Goal: Information Seeking & Learning: Compare options

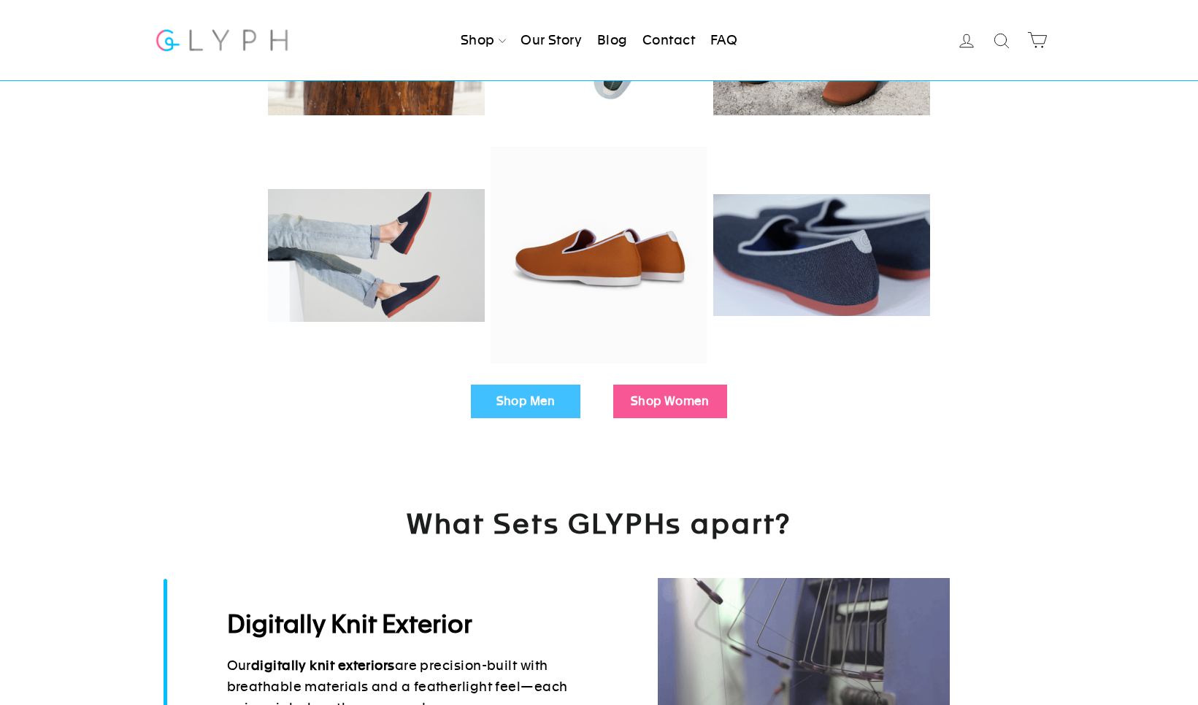
scroll to position [321, 0]
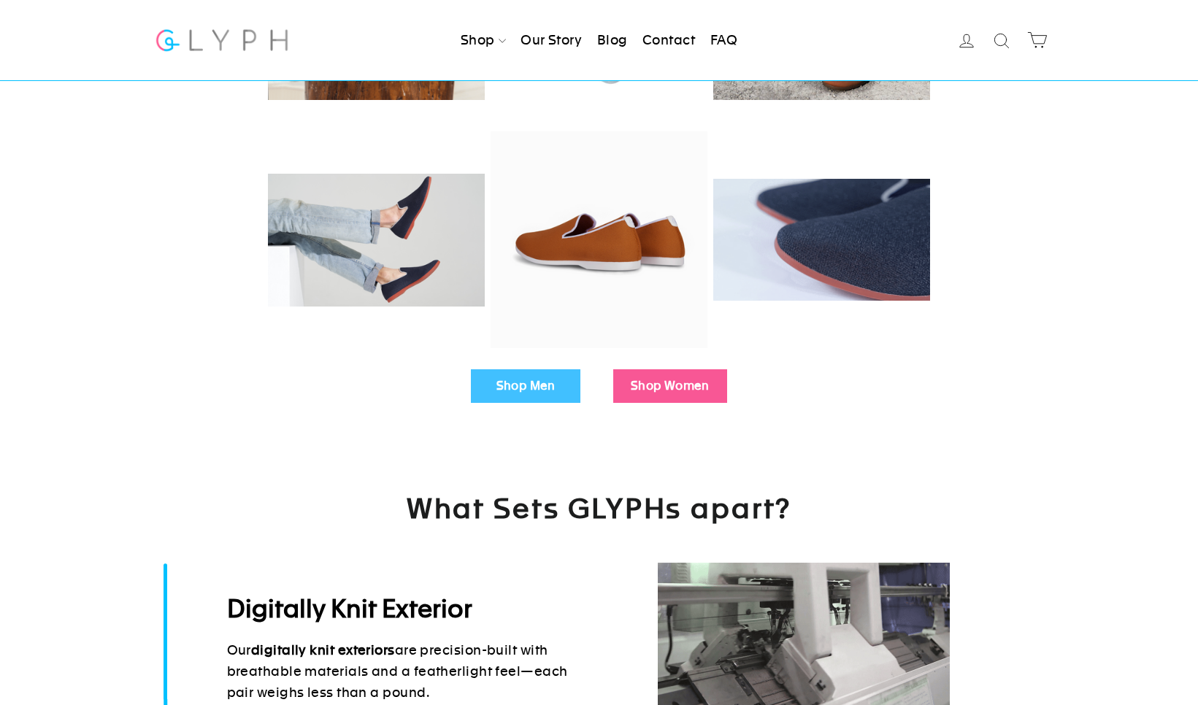
click at [526, 391] on link "Shop Men" at bounding box center [526, 386] width 110 height 34
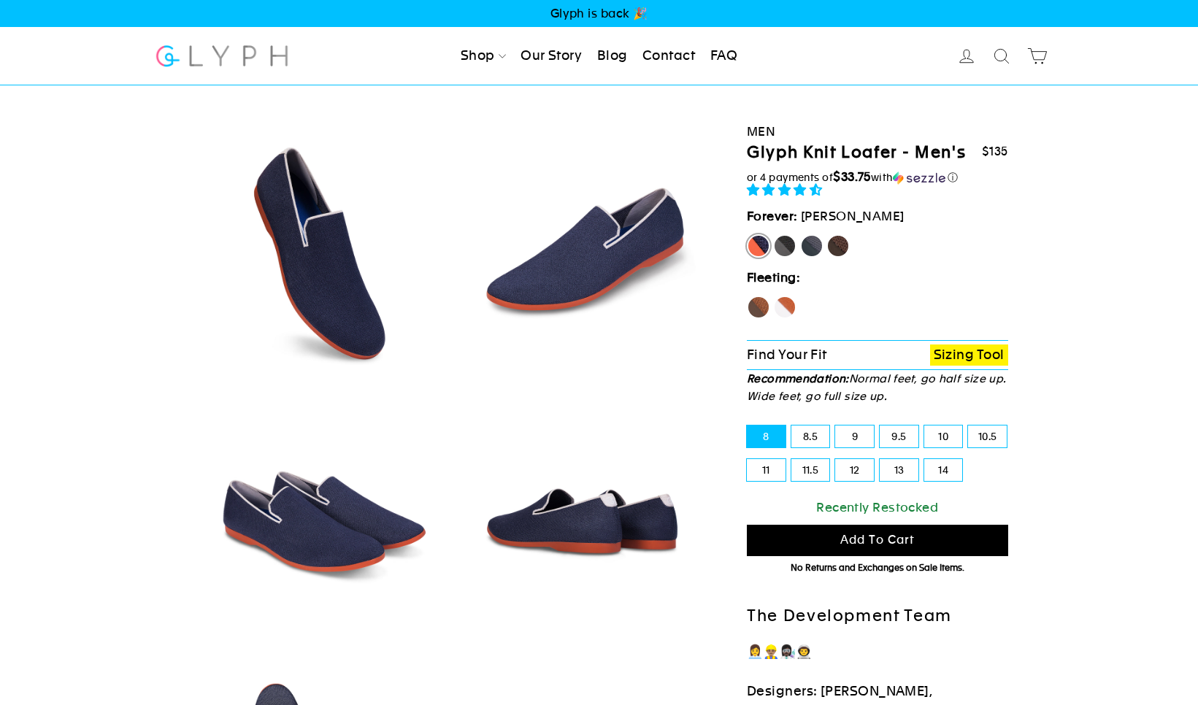
select select "highest-rating"
click at [758, 307] on label "Hawk" at bounding box center [758, 307] width 23 height 23
click at [748, 296] on input "Hawk" at bounding box center [747, 296] width 1 height 1
radio input "true"
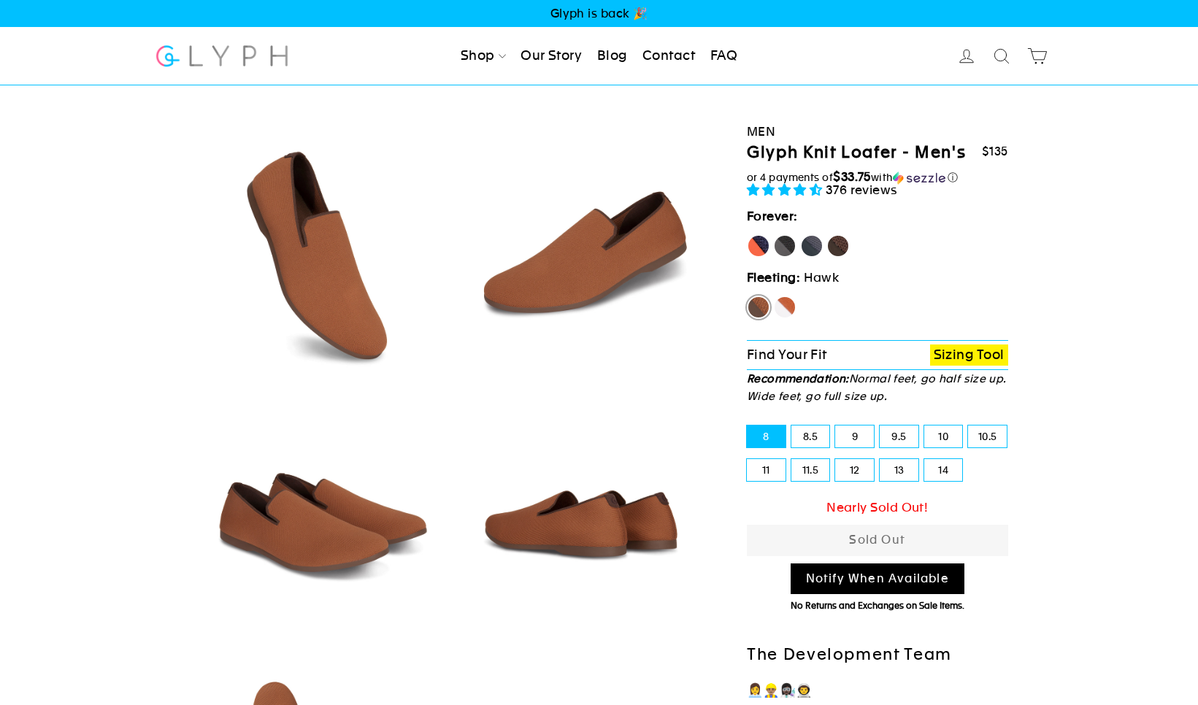
click at [783, 310] on label "Fox" at bounding box center [784, 307] width 23 height 23
click at [774, 296] on input "Fox" at bounding box center [773, 296] width 1 height 1
radio input "true"
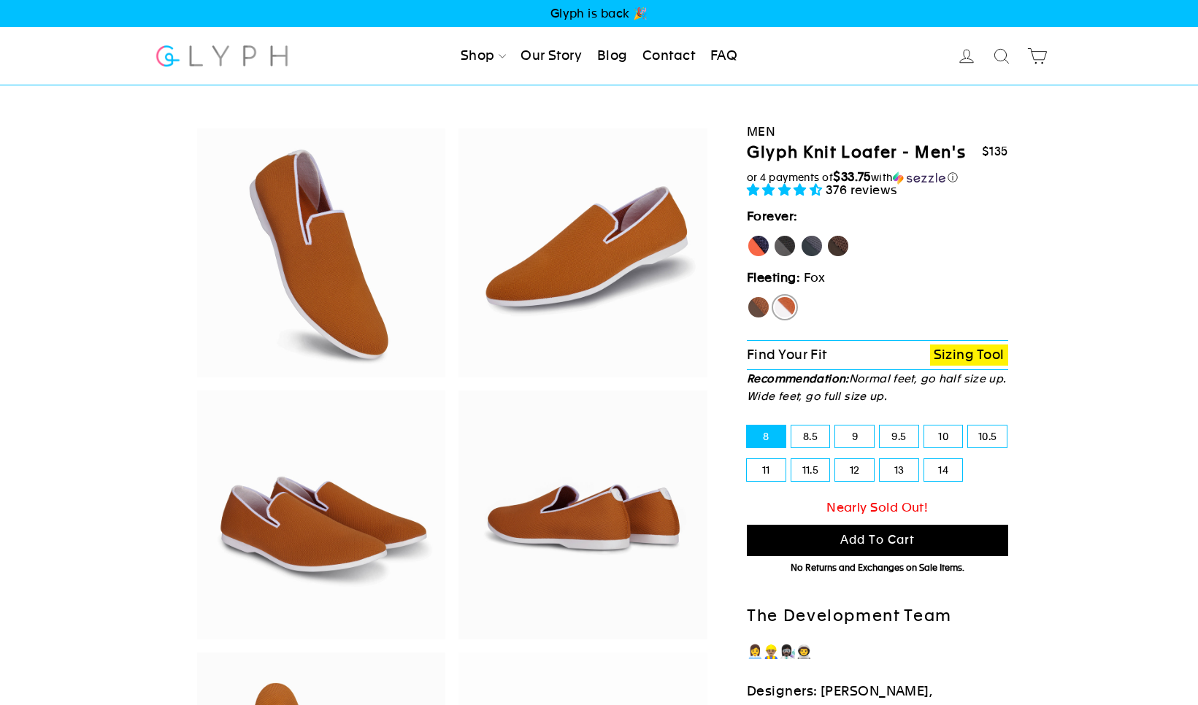
click at [786, 249] on label "Panther" at bounding box center [784, 245] width 23 height 23
click at [774, 235] on input "Panther" at bounding box center [773, 234] width 1 height 1
radio input "true"
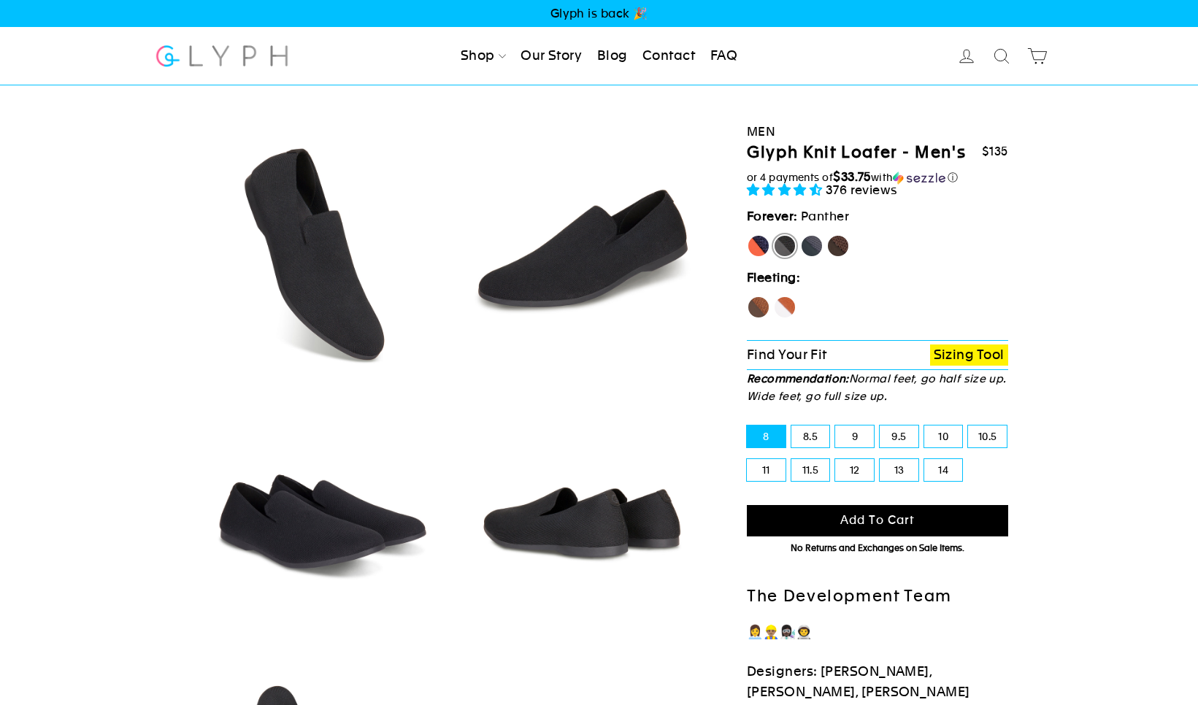
click at [811, 245] on label "Rhino" at bounding box center [811, 245] width 23 height 23
click at [801, 235] on input "Rhino" at bounding box center [800, 234] width 1 height 1
radio input "true"
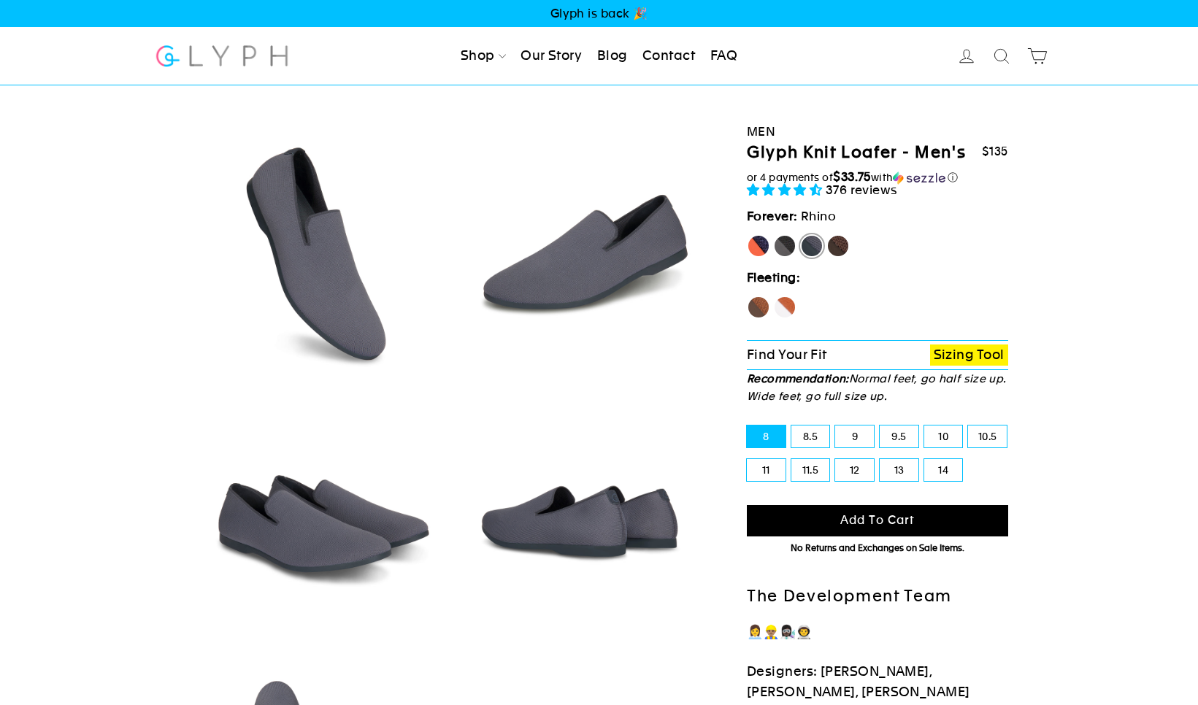
click at [838, 246] on label "Mustang" at bounding box center [838, 245] width 23 height 23
click at [827, 235] on input "Mustang" at bounding box center [827, 234] width 1 height 1
radio input "true"
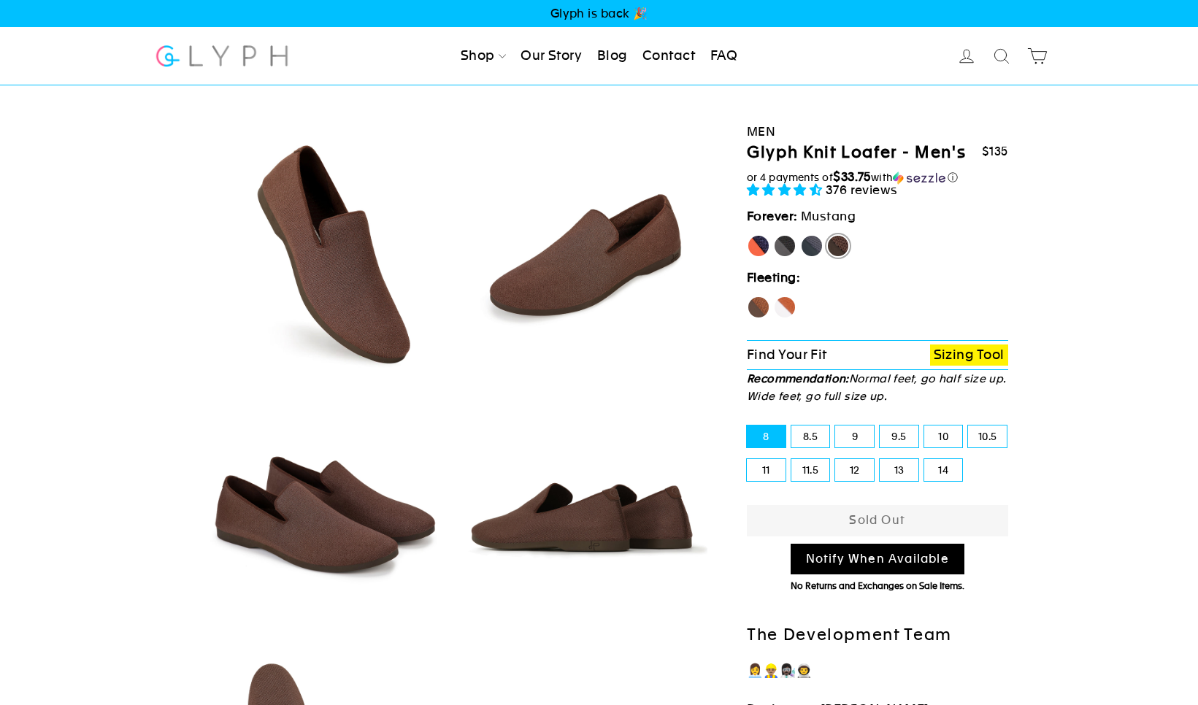
click at [740, 242] on div "Men Glyph Knit Loafer - Men's $135 $135 $135 $135 or 4 payments of $33.75 with …" at bounding box center [872, 432] width 272 height 695
click at [759, 244] on label "[PERSON_NAME]" at bounding box center [758, 245] width 23 height 23
click at [748, 235] on input "[PERSON_NAME]" at bounding box center [747, 234] width 1 height 1
radio input "true"
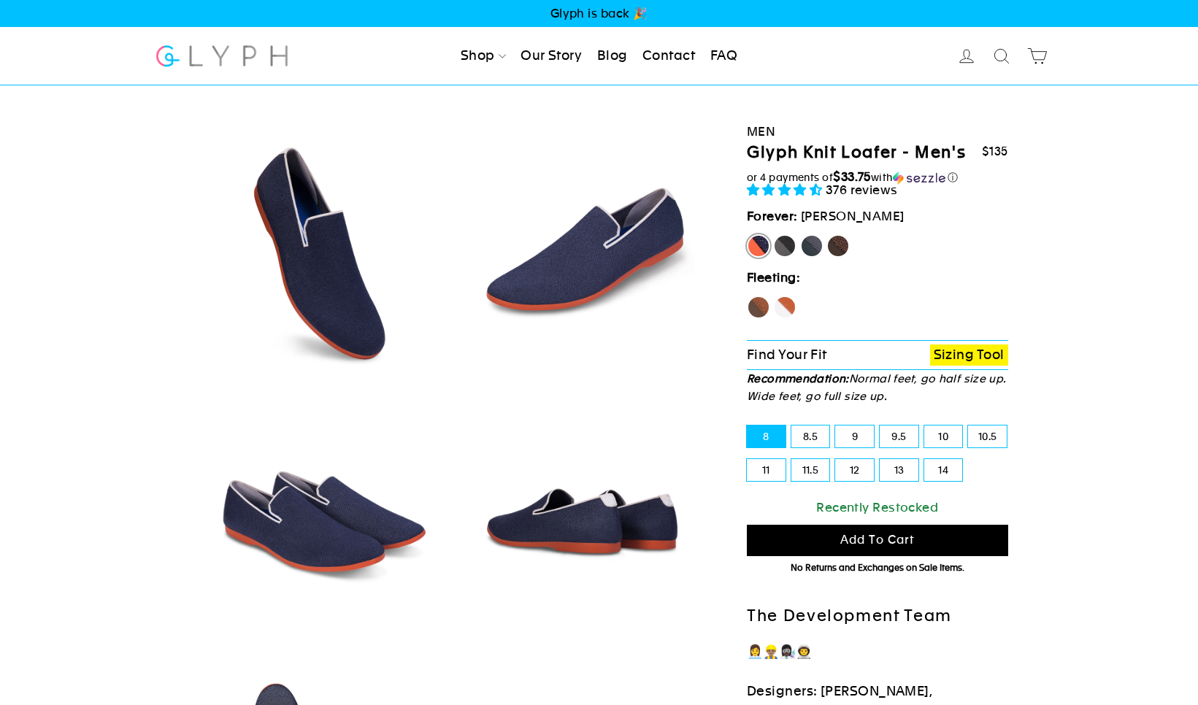
click at [781, 250] on label "Panther" at bounding box center [784, 245] width 23 height 23
click at [774, 235] on input "Panther" at bounding box center [773, 234] width 1 height 1
radio input "true"
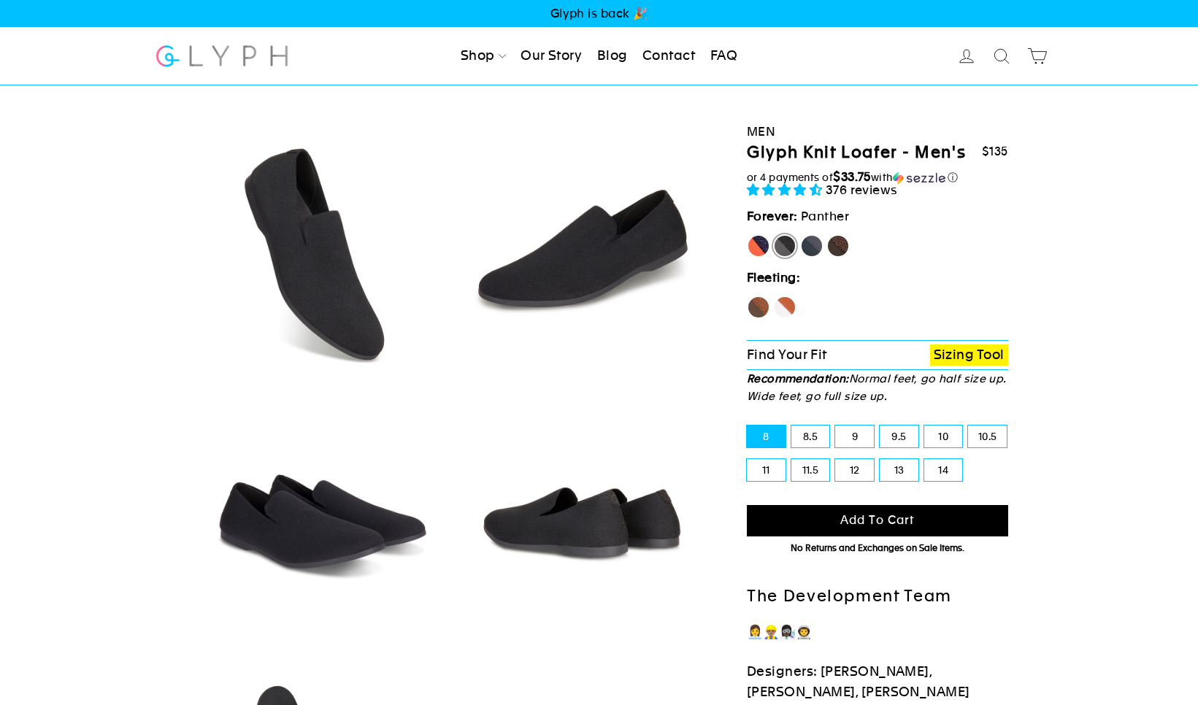
click at [805, 250] on label "Rhino" at bounding box center [811, 245] width 23 height 23
click at [801, 235] on input "Rhino" at bounding box center [800, 234] width 1 height 1
radio input "true"
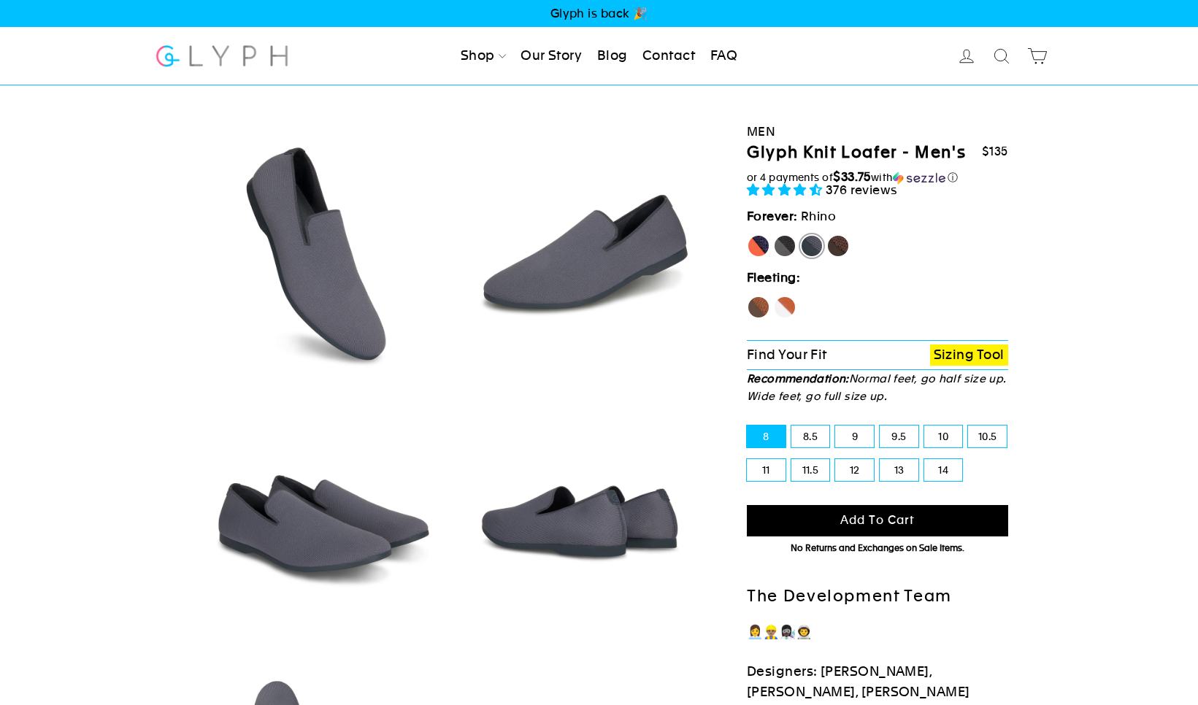
click at [772, 302] on fieldset "Hawk Fox" at bounding box center [877, 311] width 261 height 30
click at [792, 307] on label "Fox" at bounding box center [784, 307] width 23 height 23
click at [774, 296] on input "Fox" at bounding box center [773, 296] width 1 height 1
radio input "true"
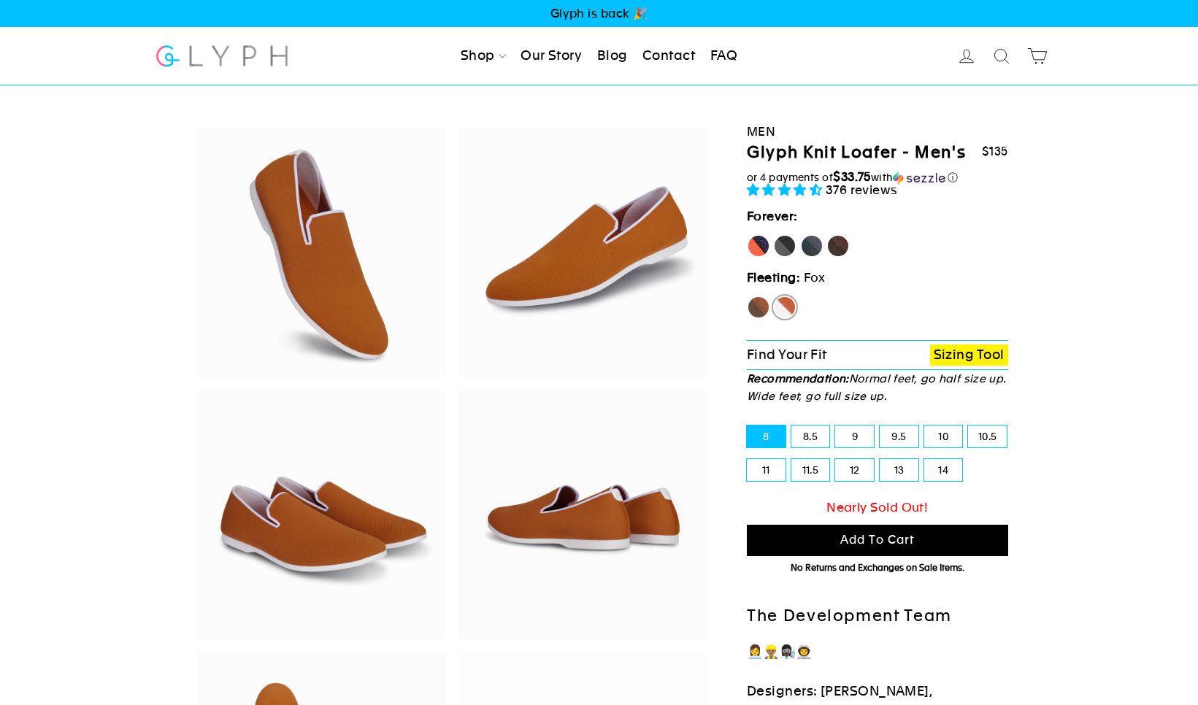
click at [768, 307] on label "Hawk" at bounding box center [758, 307] width 23 height 23
click at [748, 296] on input "Hawk" at bounding box center [747, 296] width 1 height 1
radio input "true"
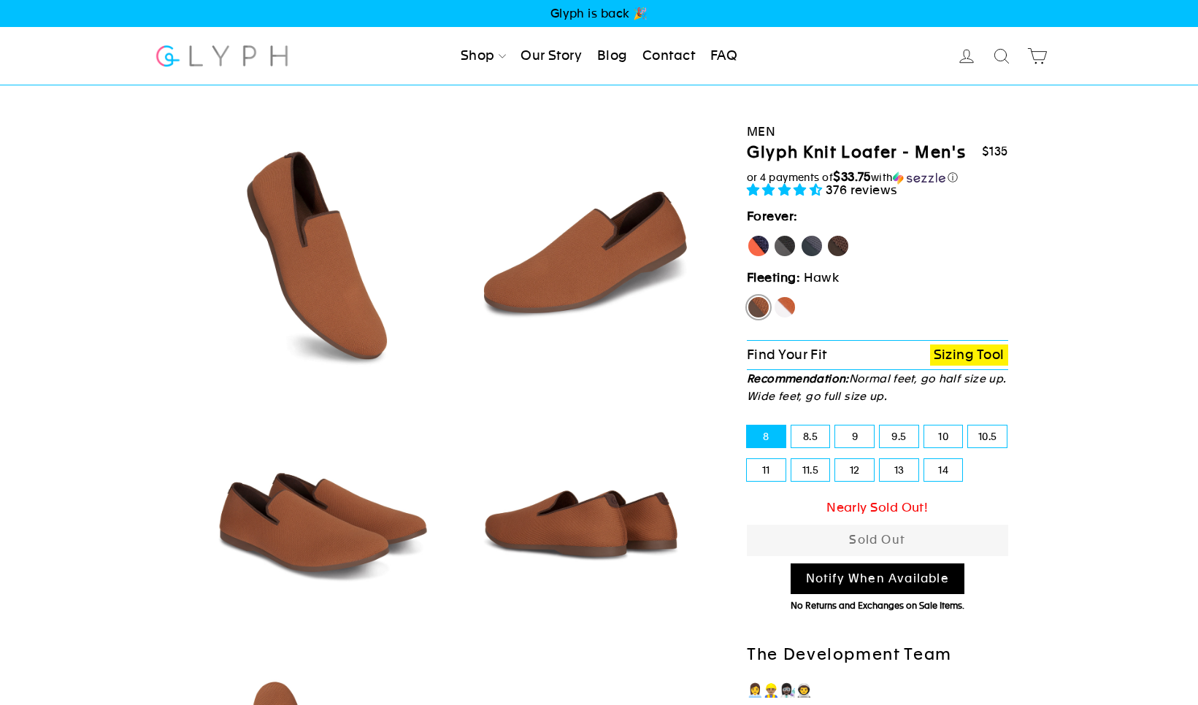
click at [786, 305] on label "Fox" at bounding box center [784, 307] width 23 height 23
click at [774, 296] on input "Fox" at bounding box center [773, 296] width 1 height 1
radio input "true"
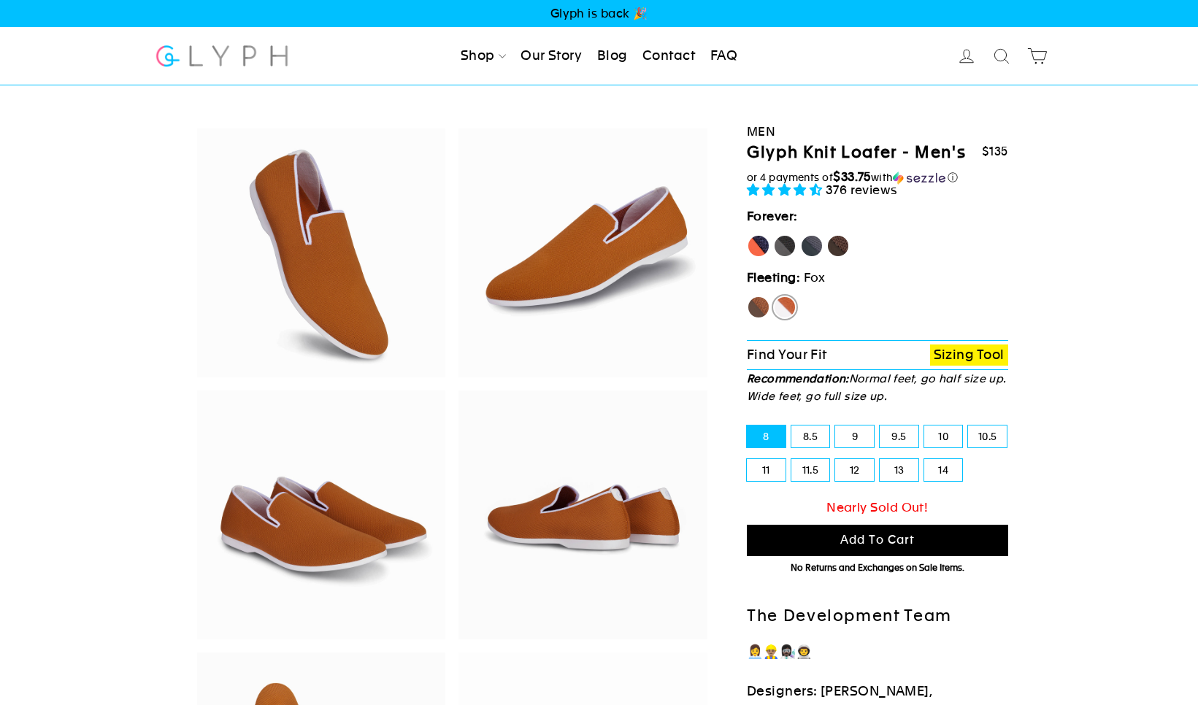
click at [786, 250] on label "Panther" at bounding box center [784, 245] width 23 height 23
click at [774, 235] on input "Panther" at bounding box center [773, 234] width 1 height 1
radio input "true"
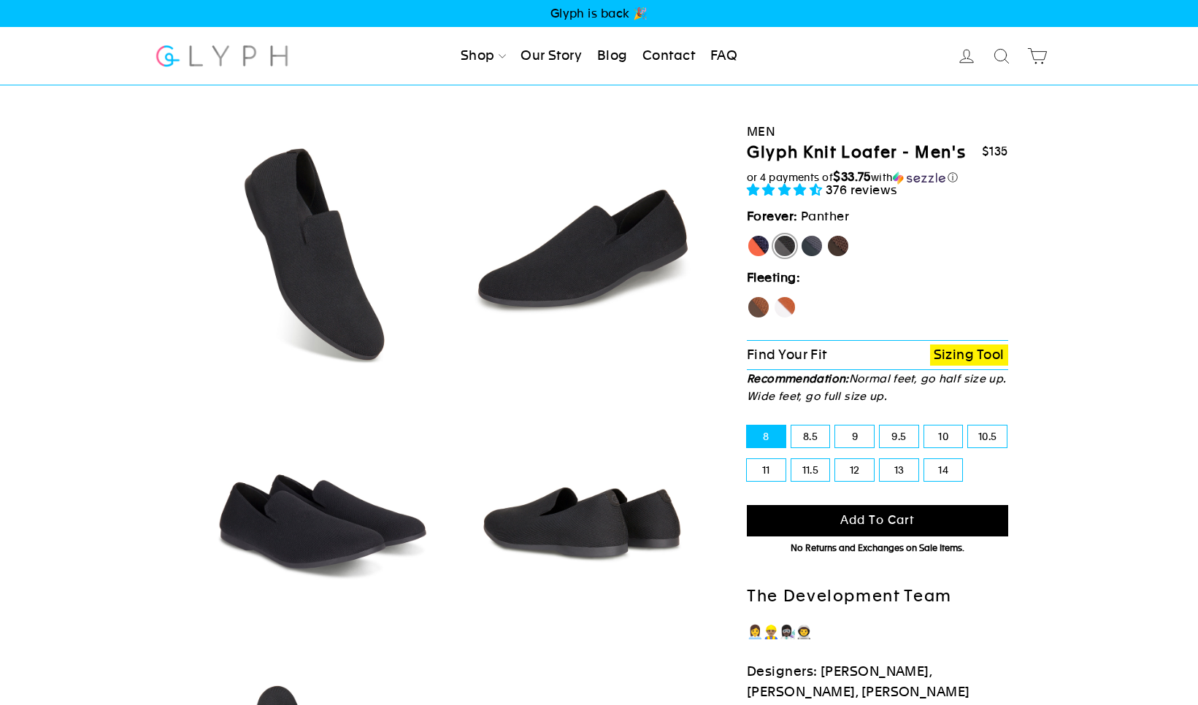
click at [811, 250] on label "Rhino" at bounding box center [811, 245] width 23 height 23
click at [801, 235] on input "Rhino" at bounding box center [800, 234] width 1 height 1
radio input "true"
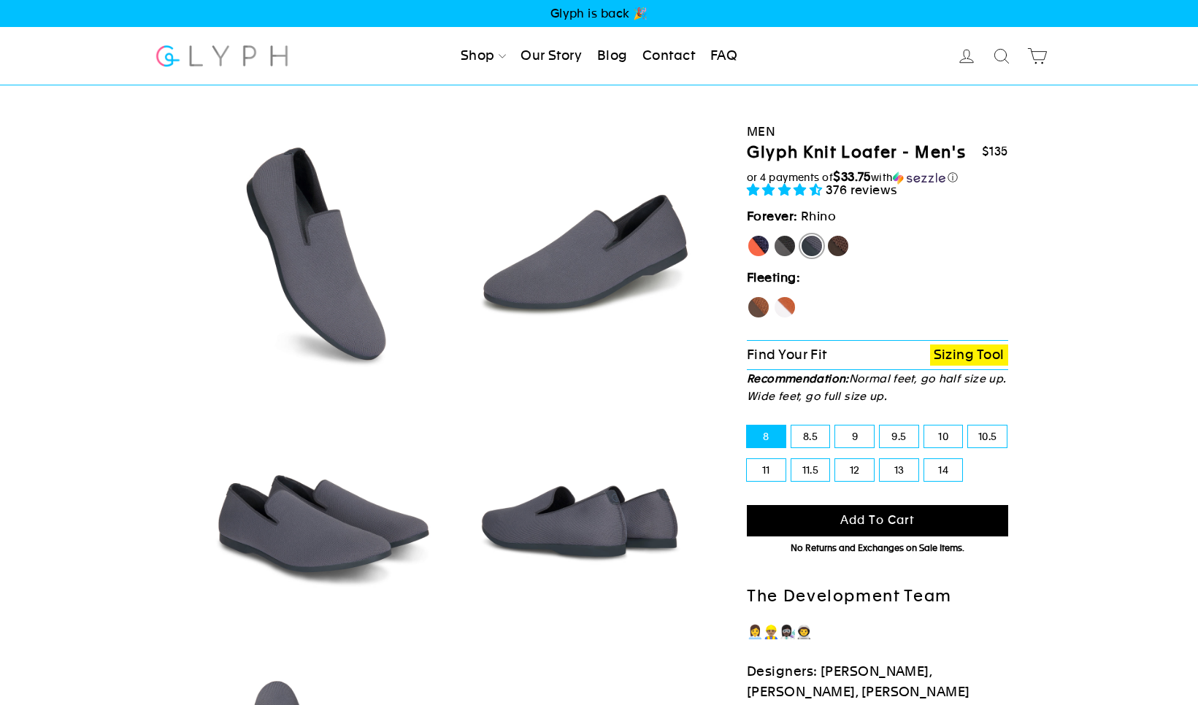
click at [835, 253] on label "Mustang" at bounding box center [838, 245] width 23 height 23
click at [827, 235] on input "Mustang" at bounding box center [827, 234] width 1 height 1
radio input "true"
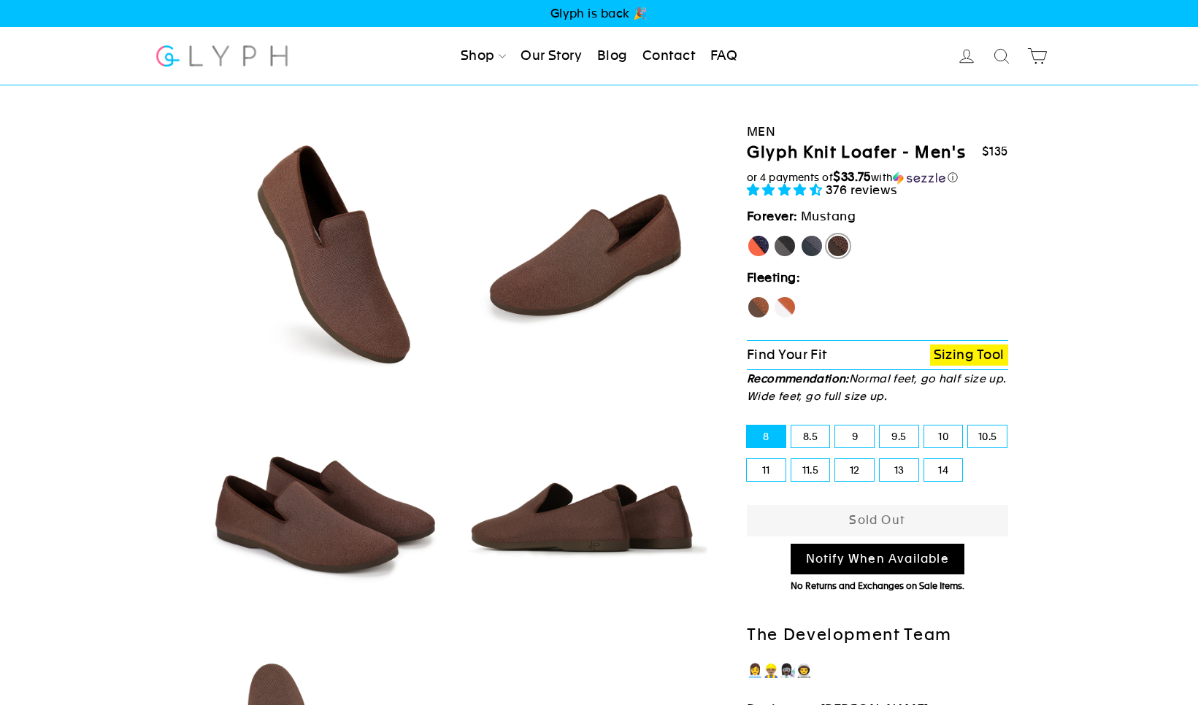
click at [544, 56] on link "Our Story" at bounding box center [551, 56] width 73 height 32
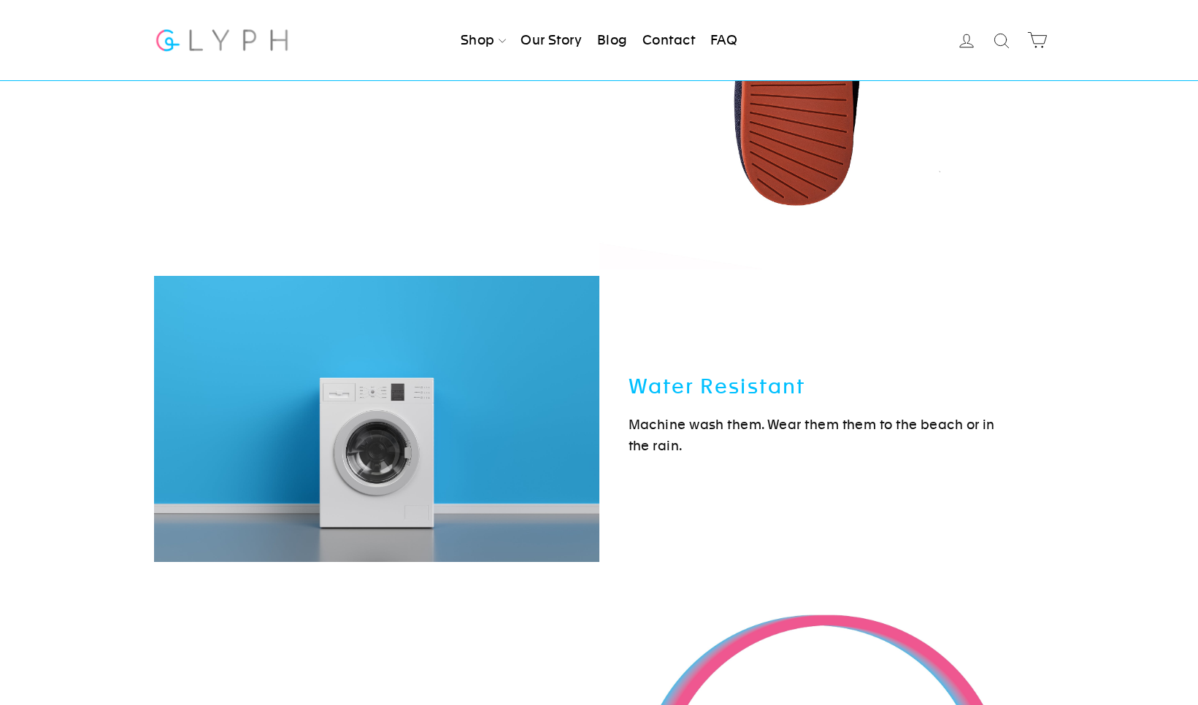
scroll to position [4332, 0]
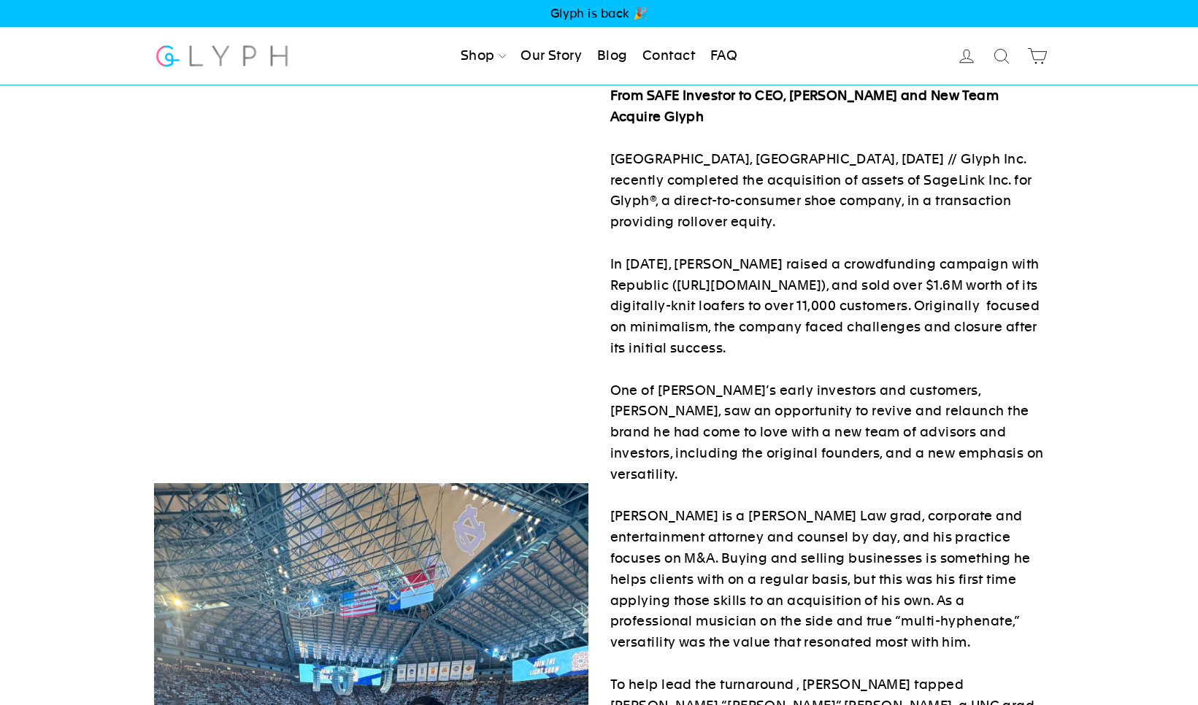
click at [587, 15] on span "Glyph is back 🎉" at bounding box center [599, 13] width 1198 height 27
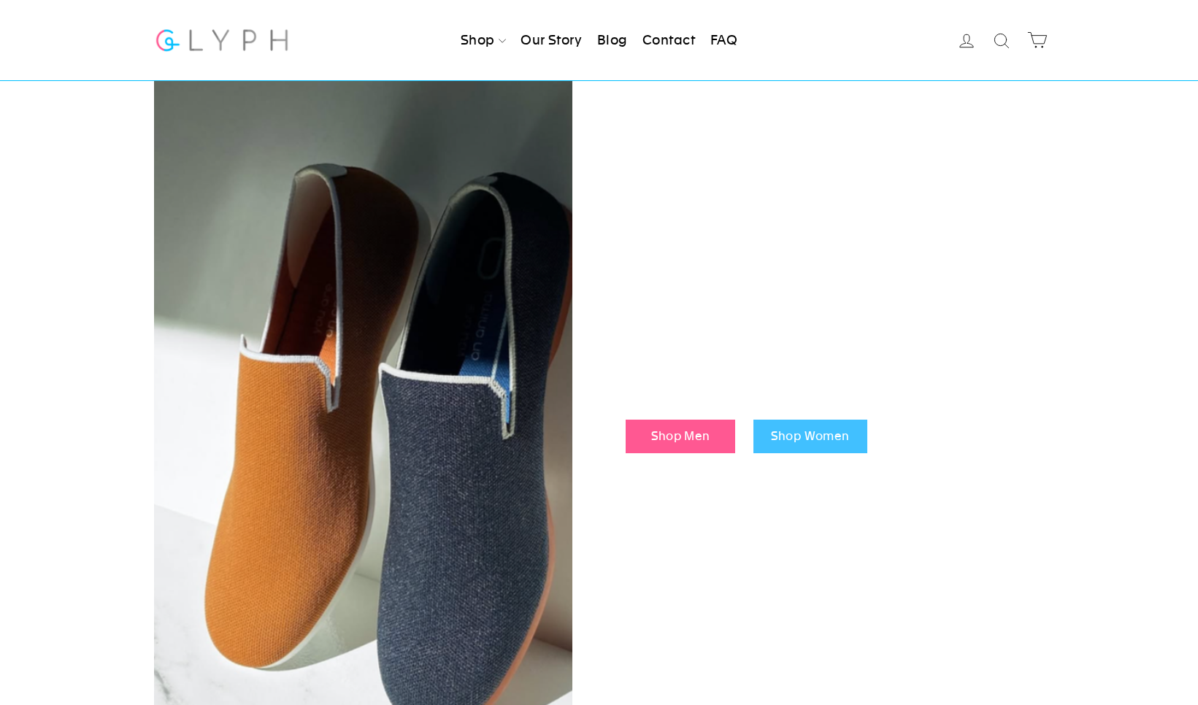
scroll to position [1498, 0]
